Goal: Information Seeking & Learning: Learn about a topic

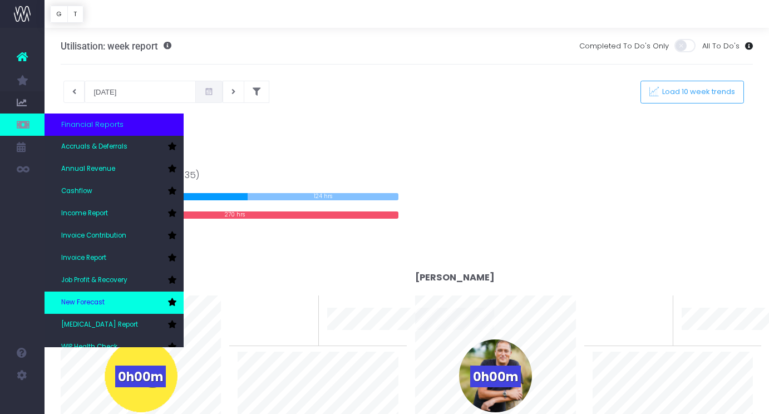
click at [102, 303] on span "New Forecast" at bounding box center [82, 303] width 43 height 10
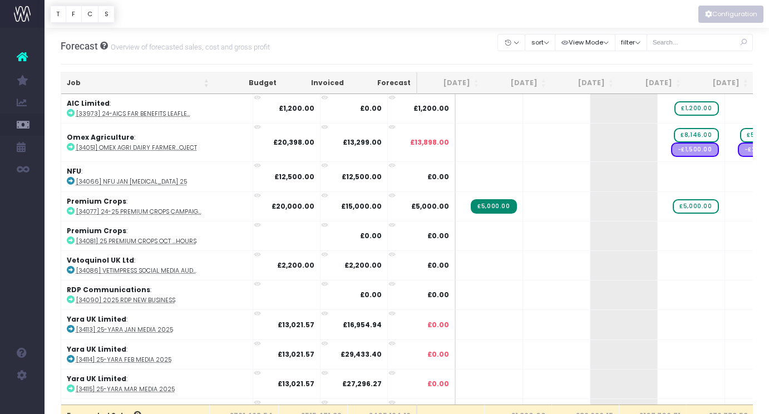
click at [729, 13] on button "Configuration" at bounding box center [730, 14] width 65 height 17
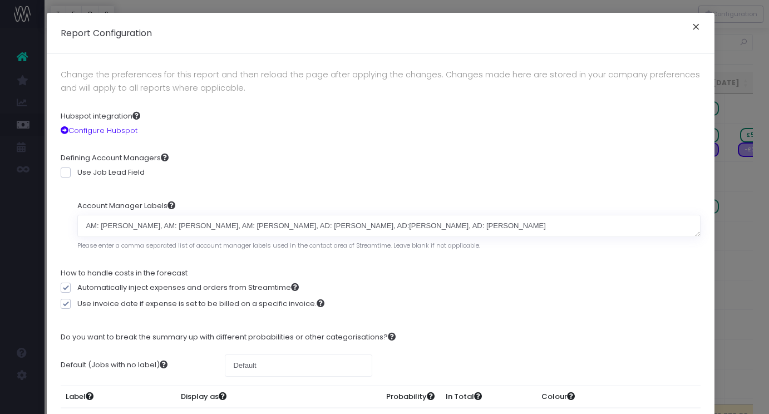
click at [687, 27] on button "×" at bounding box center [695, 28] width 23 height 18
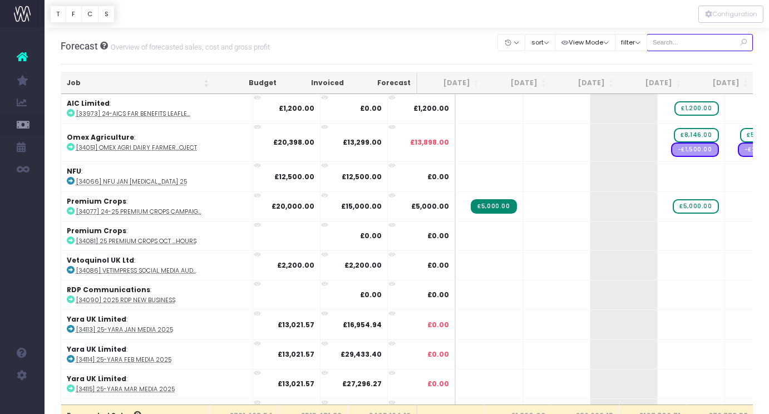
click at [678, 44] on input "text" at bounding box center [700, 42] width 107 height 17
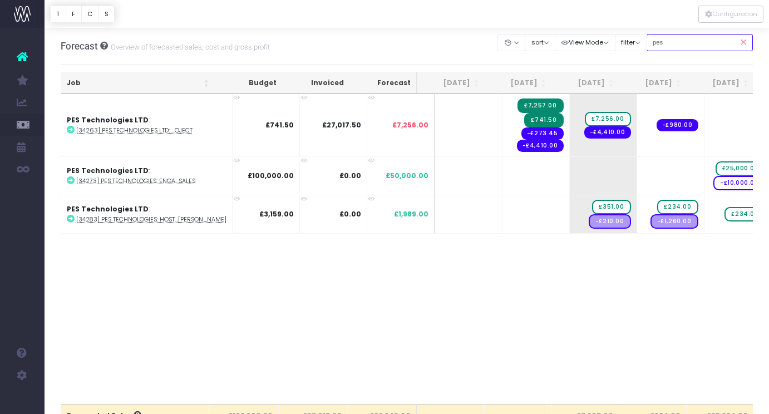
type input "pes"
click at [662, 122] on span "-£980.00" at bounding box center [678, 125] width 42 height 12
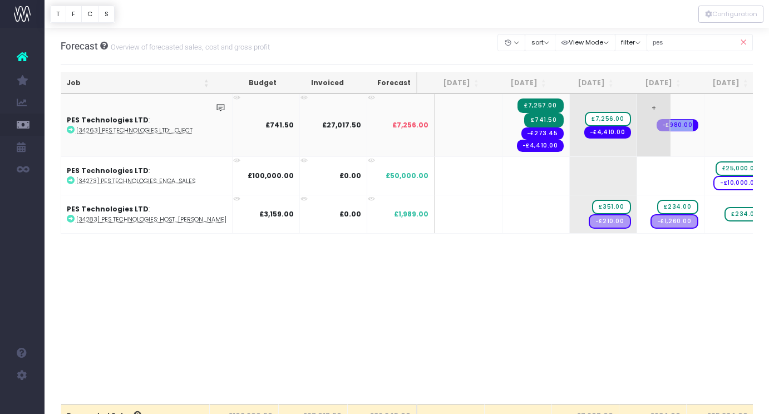
click at [662, 122] on span "-£980.00" at bounding box center [678, 125] width 42 height 12
click at [667, 140] on td "+ -£980.00" at bounding box center [670, 125] width 67 height 62
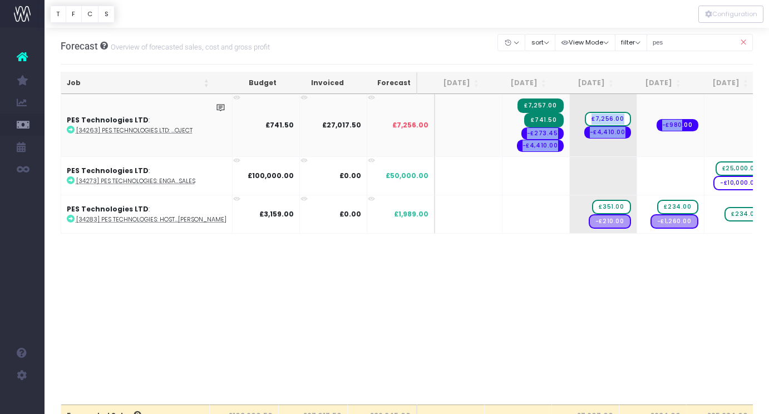
drag, startPoint x: 664, startPoint y: 122, endPoint x: 543, endPoint y: 126, distance: 120.8
click at [543, 126] on tr "PES Technologies LTD : [34263] PES Technologies LTD: ...oject £741.50 £27,017.5…" at bounding box center [719, 125] width 1317 height 62
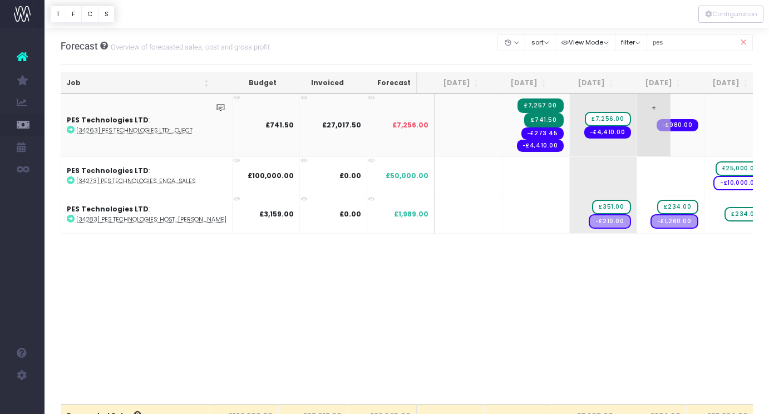
click at [677, 146] on td "+ -£980.00" at bounding box center [670, 125] width 67 height 62
click at [669, 120] on span "-£980.00" at bounding box center [678, 125] width 42 height 12
click at [674, 144] on td "+ -£980.00" at bounding box center [670, 125] width 67 height 62
click at [664, 125] on span "-£980.00" at bounding box center [678, 125] width 42 height 12
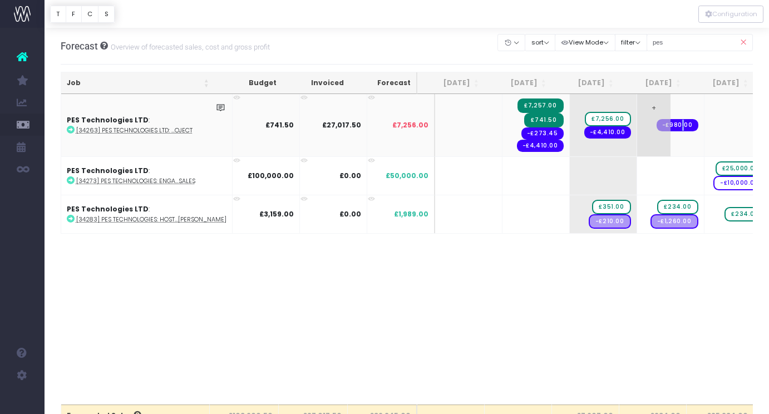
click at [664, 125] on span "-£980.00" at bounding box center [678, 125] width 42 height 12
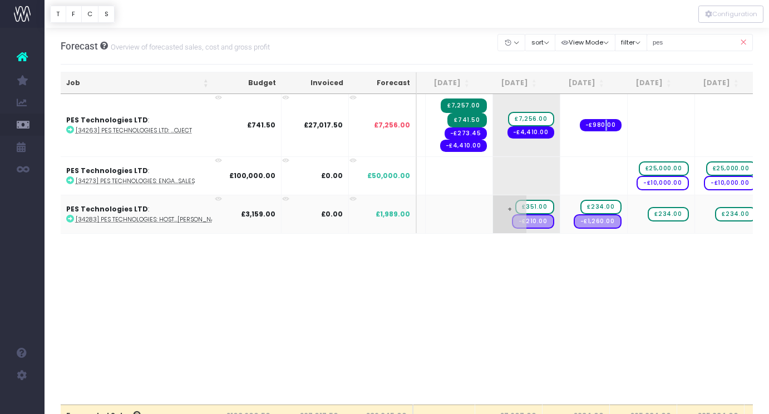
scroll to position [0, 88]
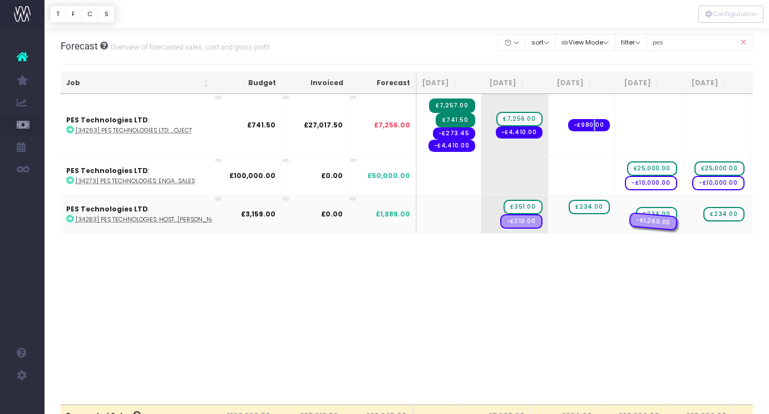
drag, startPoint x: 568, startPoint y: 220, endPoint x: 624, endPoint y: 220, distance: 56.8
drag, startPoint x: 502, startPoint y: 222, endPoint x: 558, endPoint y: 225, distance: 55.7
click at [558, 225] on body "Oh my... this is bad. wayahead wasn't able to load this page. Please contact su…" at bounding box center [384, 207] width 769 height 414
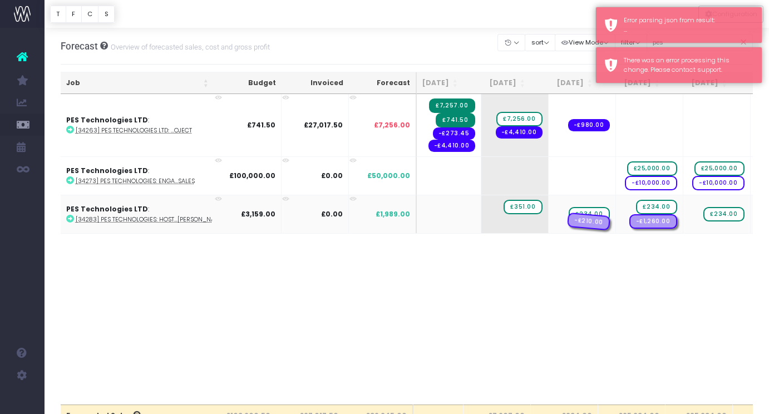
drag, startPoint x: 506, startPoint y: 220, endPoint x: 559, endPoint y: 220, distance: 52.3
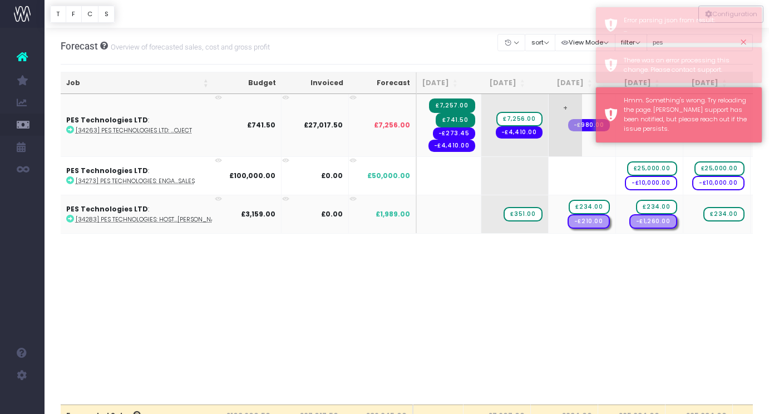
scroll to position [0, 0]
